Goal: Transaction & Acquisition: Download file/media

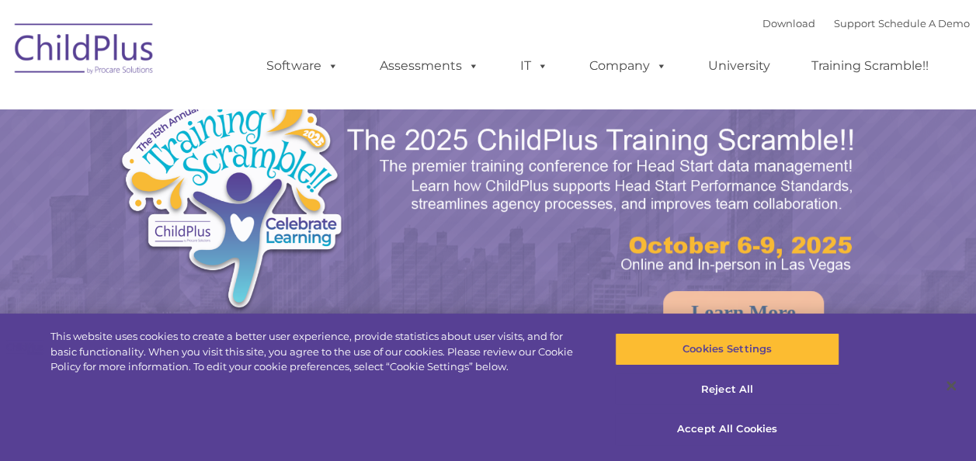
select select "MEDIUM"
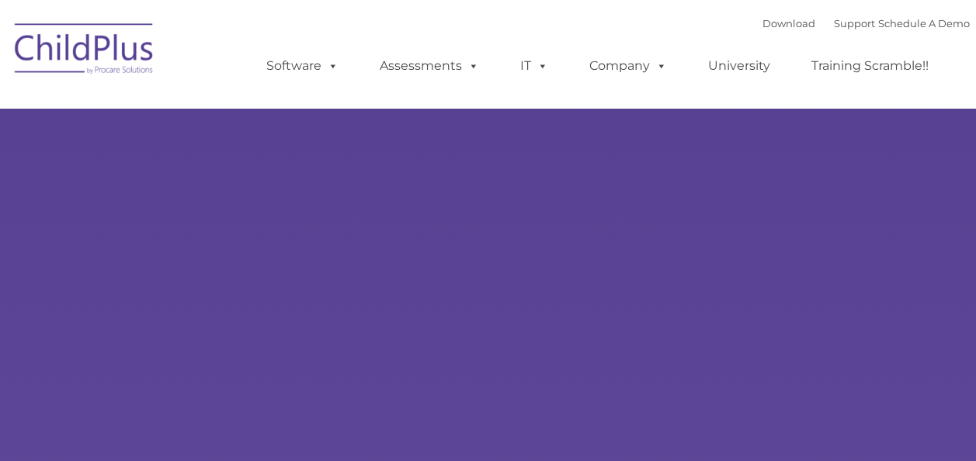
type input ""
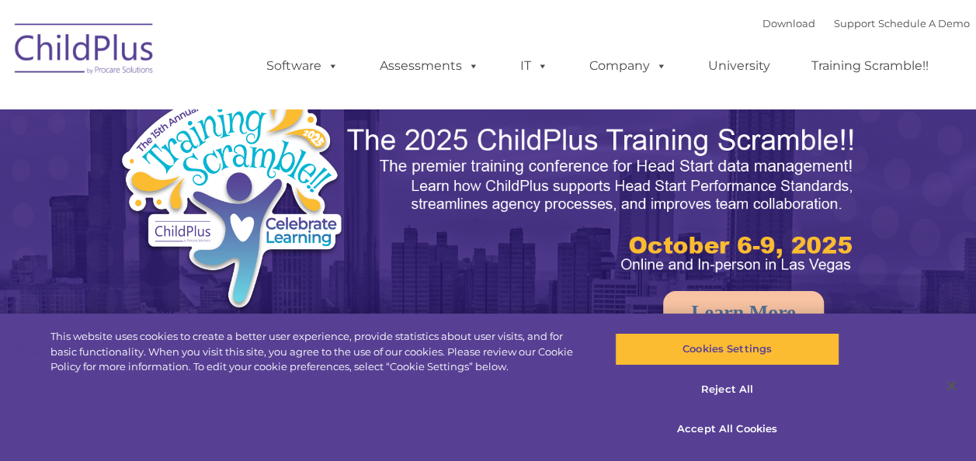
select select "MEDIUM"
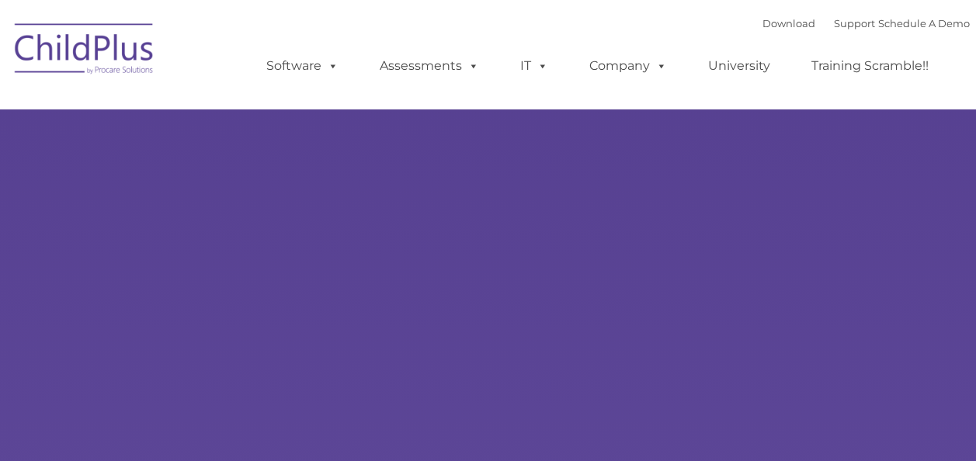
type input ""
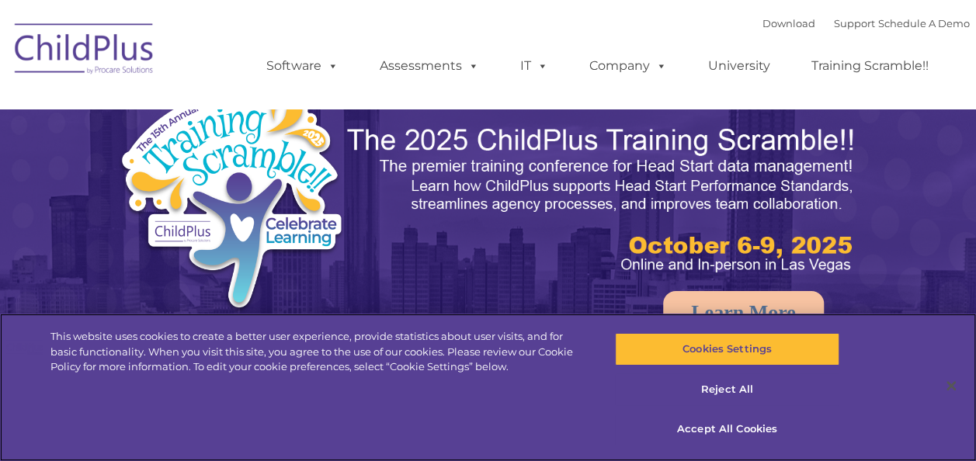
select select "MEDIUM"
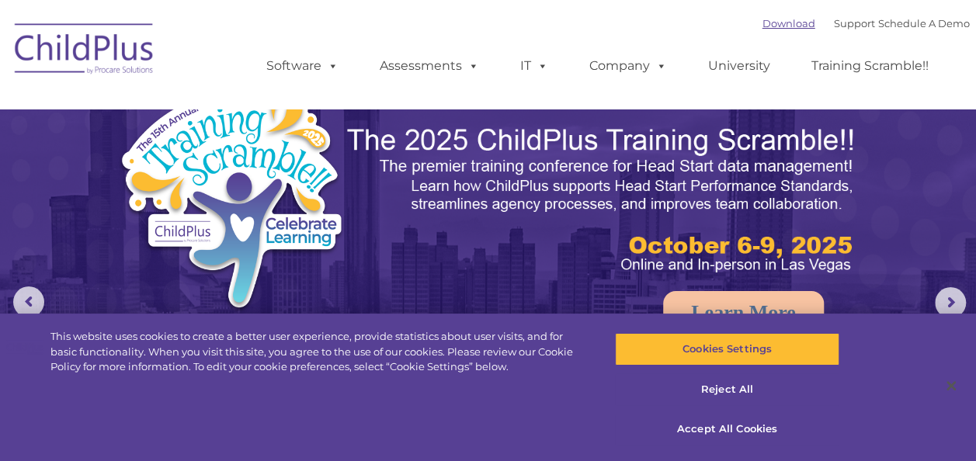
click at [762, 23] on link "Download" at bounding box center [788, 23] width 53 height 12
